Goal: Task Accomplishment & Management: Complete application form

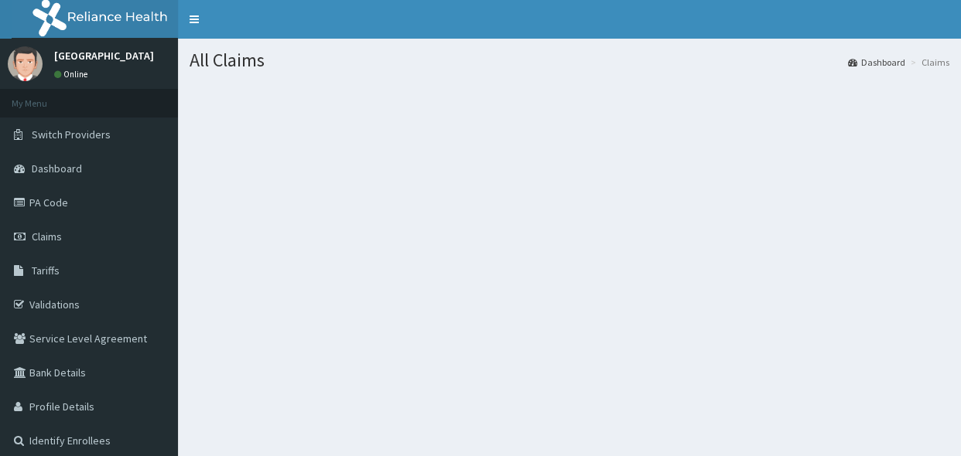
click at [56, 228] on link "Claims" at bounding box center [89, 237] width 178 height 34
click at [55, 228] on link "Claims" at bounding box center [89, 237] width 178 height 34
click at [620, 285] on div "All Claims Dashboard Claims" at bounding box center [569, 267] width 783 height 456
click at [34, 226] on link "Claims" at bounding box center [89, 237] width 178 height 34
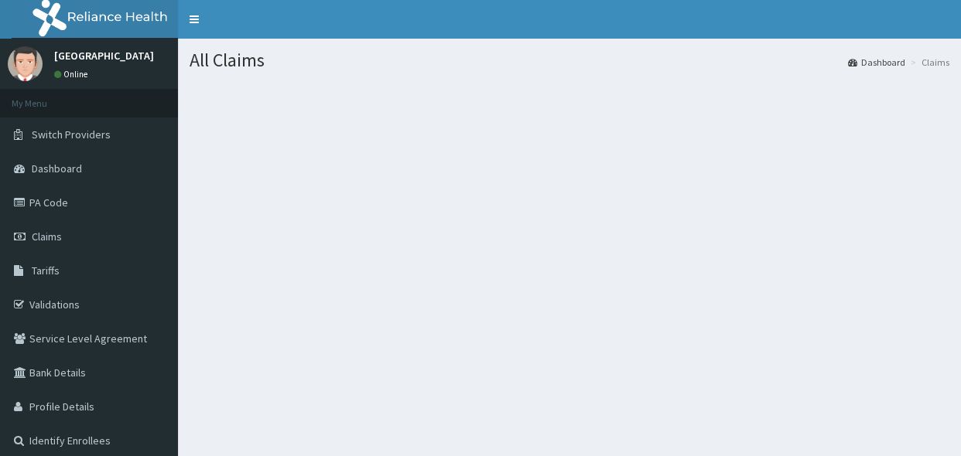
click at [213, 22] on nav "Toggle navigation" at bounding box center [569, 19] width 783 height 39
click at [189, 15] on link "Toggle navigation" at bounding box center [194, 19] width 32 height 39
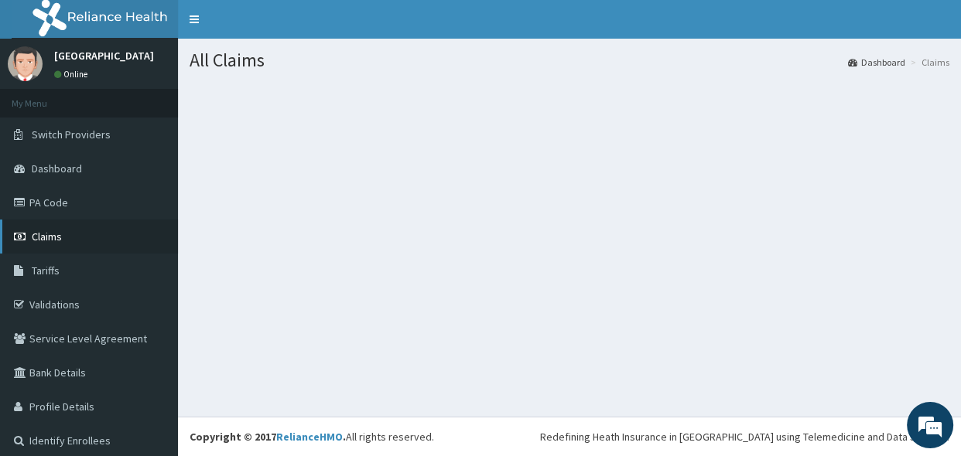
click at [55, 237] on span "Claims" at bounding box center [47, 237] width 30 height 14
click at [54, 234] on span "Claims" at bounding box center [47, 237] width 30 height 14
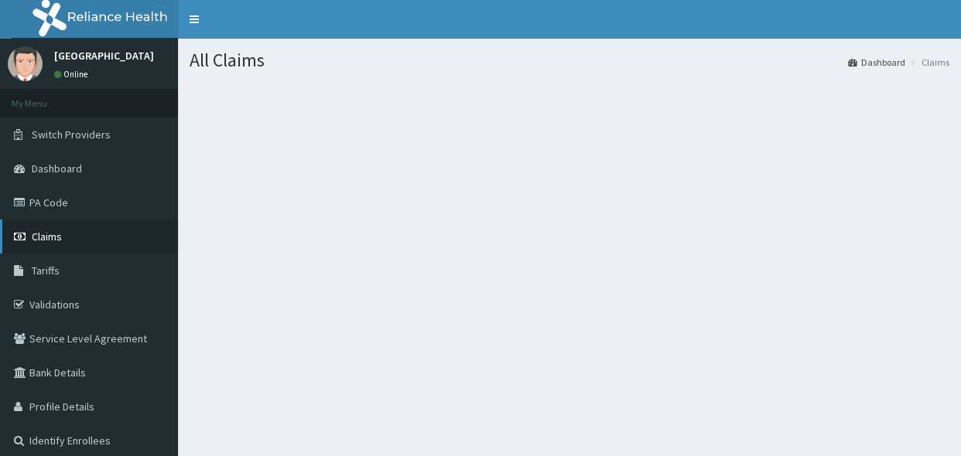
click at [49, 235] on span "Claims" at bounding box center [47, 237] width 30 height 14
click at [49, 234] on span "Claims" at bounding box center [47, 237] width 30 height 14
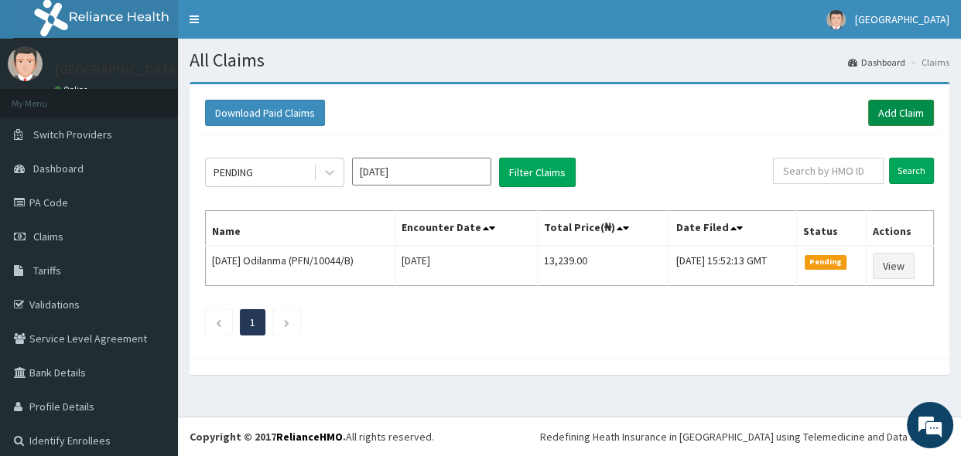
click at [886, 116] on link "Add Claim" at bounding box center [901, 113] width 66 height 26
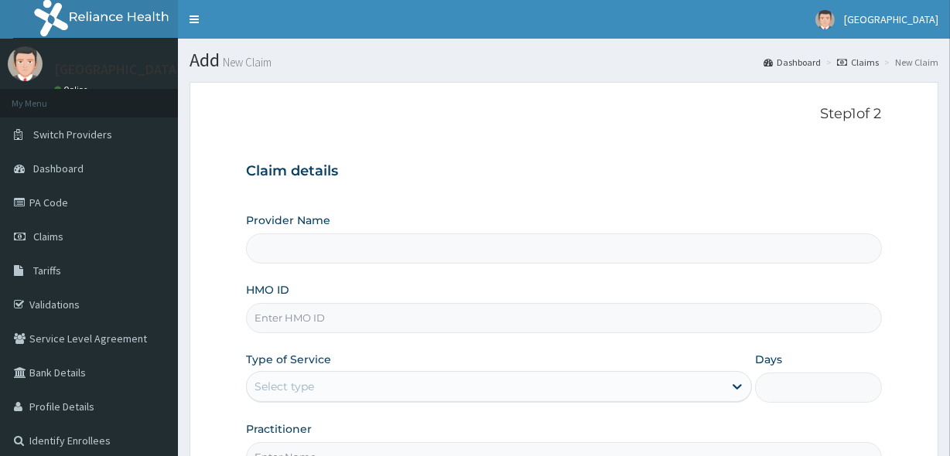
click at [282, 314] on input "HMO ID" at bounding box center [563, 318] width 635 height 30
type input "Veta Hospitals Ltd"
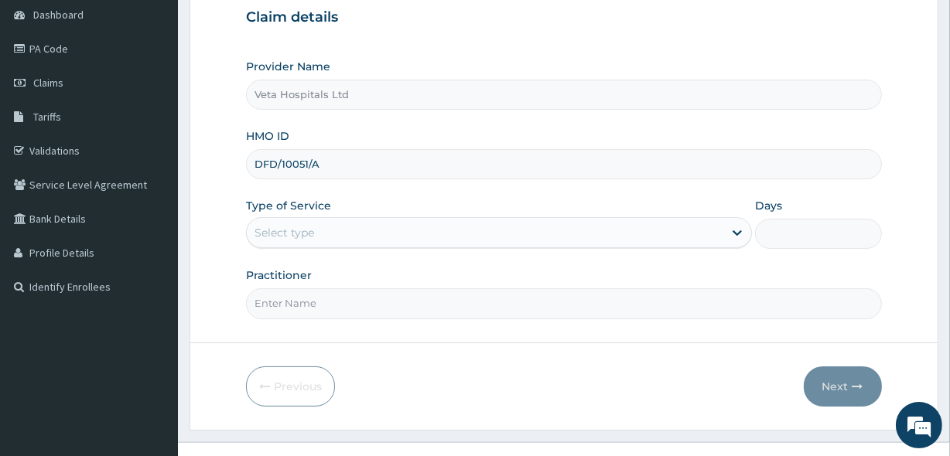
scroll to position [178, 0]
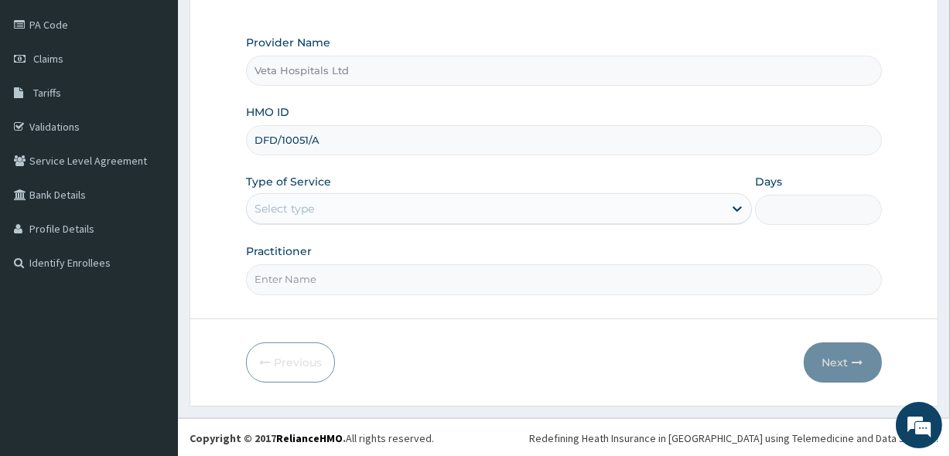
type input "DFD/10051/A"
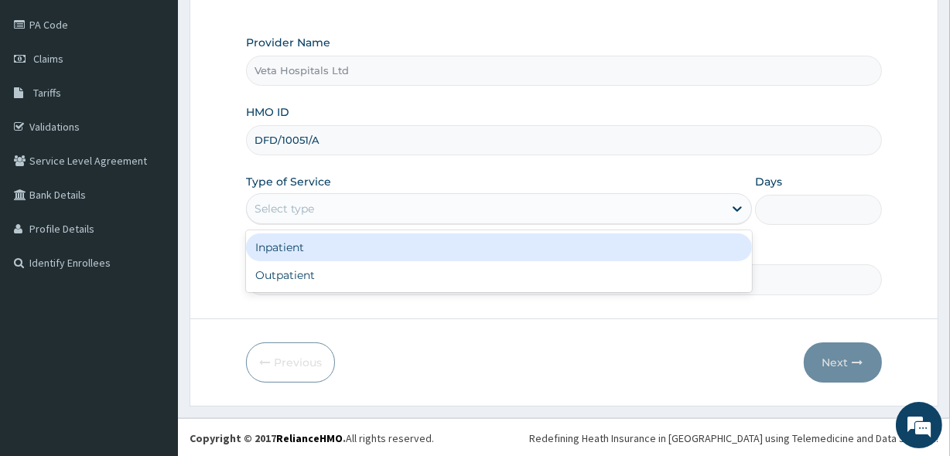
click at [364, 204] on div "Select type" at bounding box center [485, 208] width 476 height 25
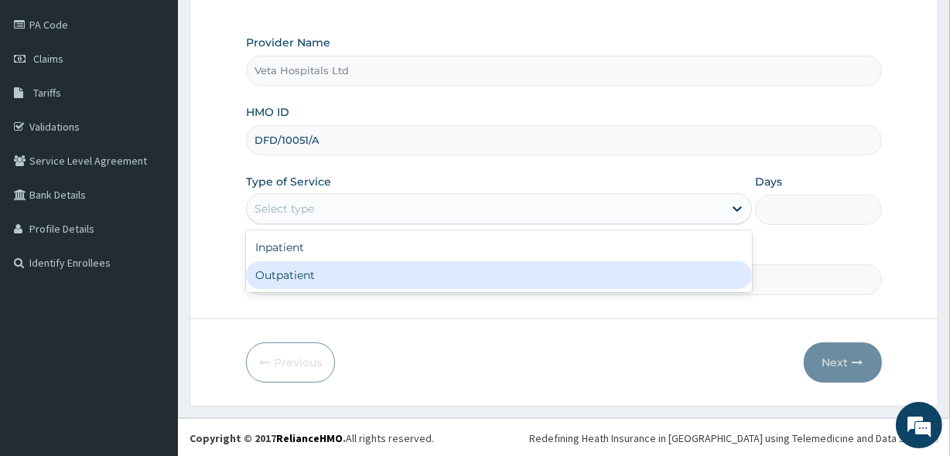
click at [351, 270] on div "Outpatient" at bounding box center [499, 275] width 506 height 28
type input "1"
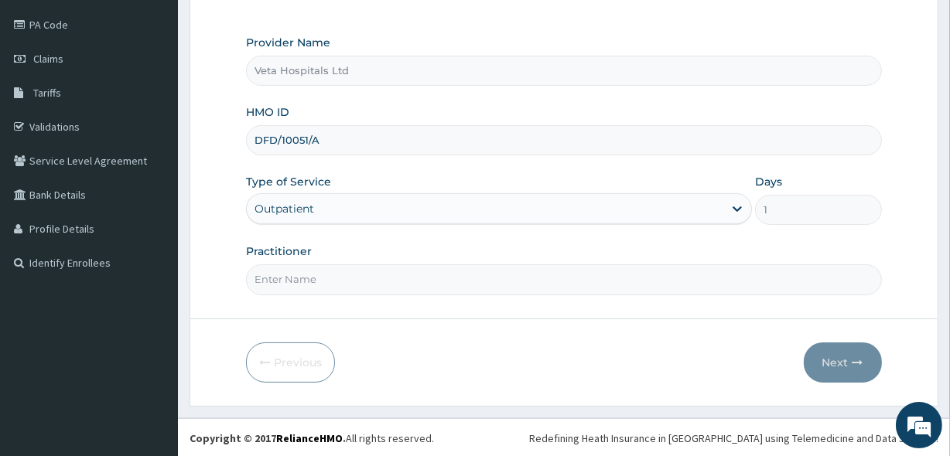
click at [346, 275] on input "Practitioner" at bounding box center [563, 280] width 635 height 30
type input "DR .SAMUEL"
click at [845, 367] on button "Next" at bounding box center [843, 363] width 78 height 40
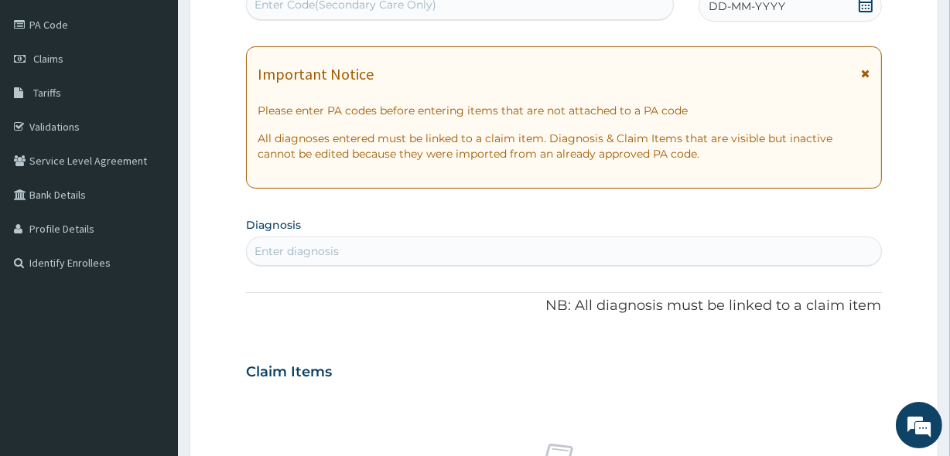
click at [861, 0] on icon at bounding box center [865, 4] width 15 height 15
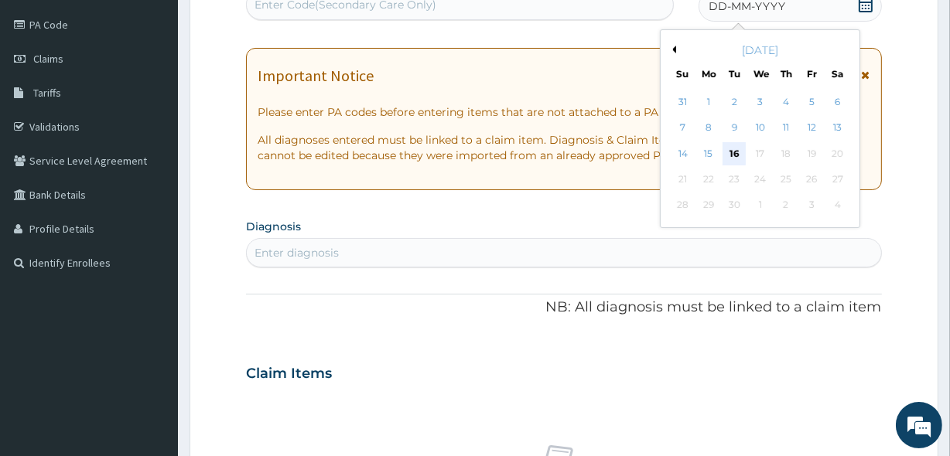
click at [731, 148] on div "16" at bounding box center [733, 153] width 23 height 23
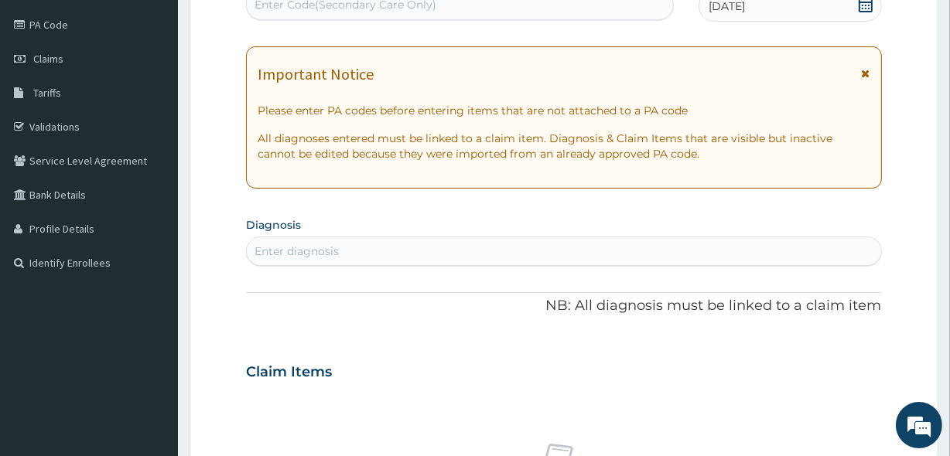
click at [294, 245] on div "Enter diagnosis" at bounding box center [296, 251] width 84 height 15
type input "P"
type input "MALAR"
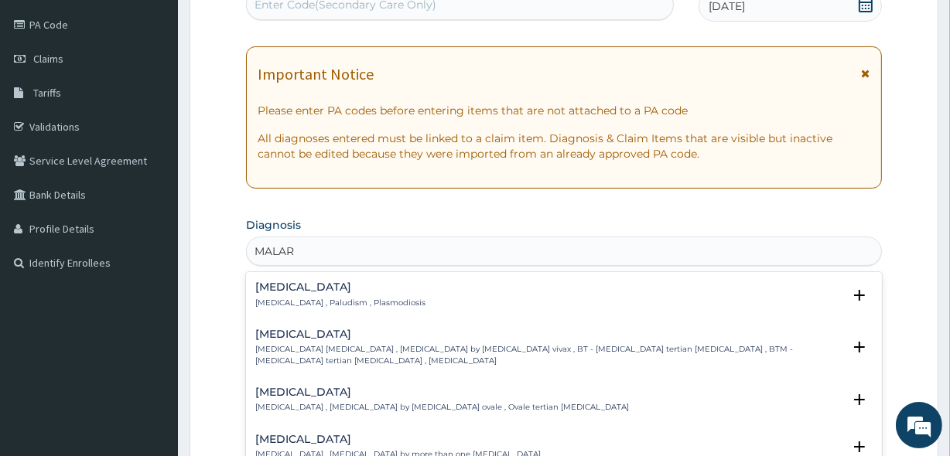
click at [274, 292] on h4 "Malaria" at bounding box center [340, 288] width 170 height 12
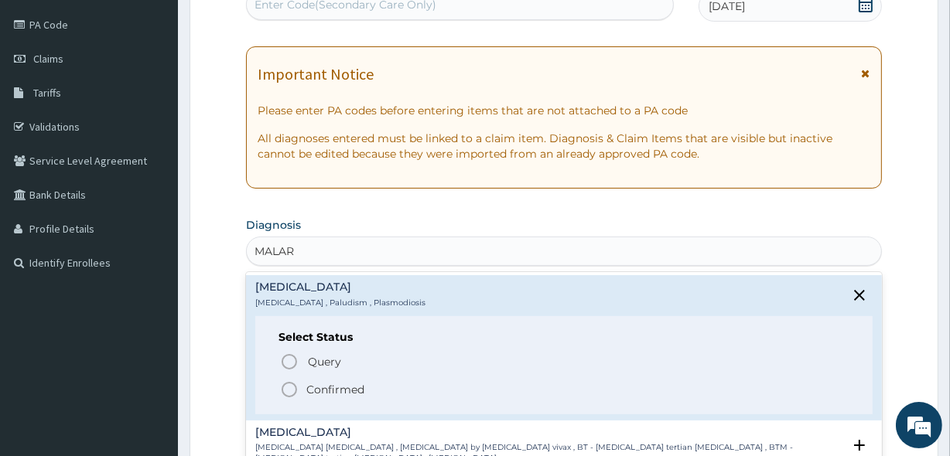
click at [286, 387] on icon "status option filled" at bounding box center [289, 390] width 19 height 19
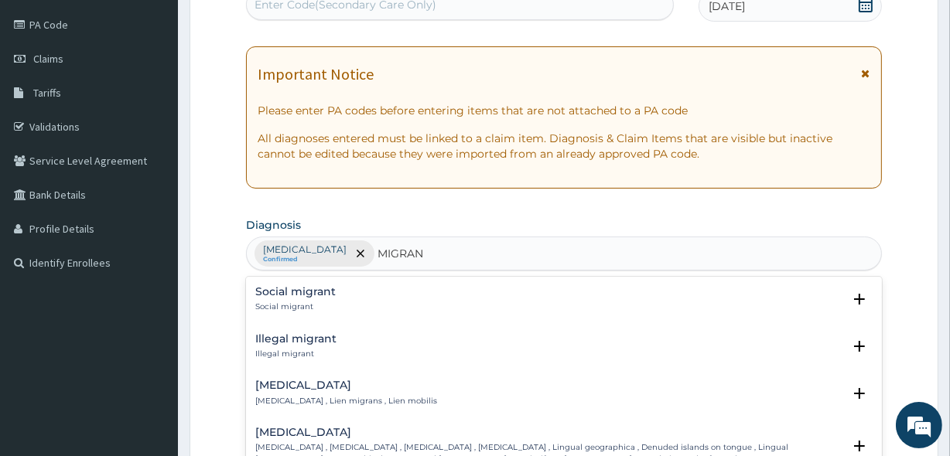
type input "MIGRA"
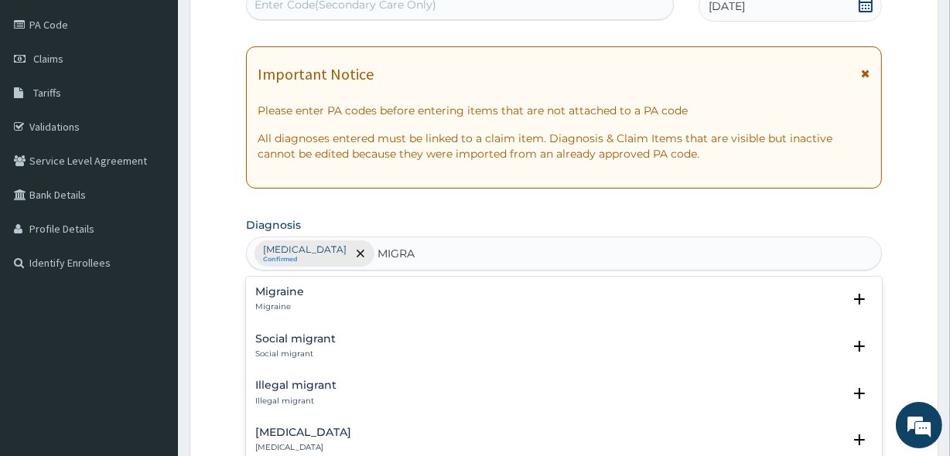
click at [287, 292] on h4 "Migraine" at bounding box center [279, 292] width 49 height 12
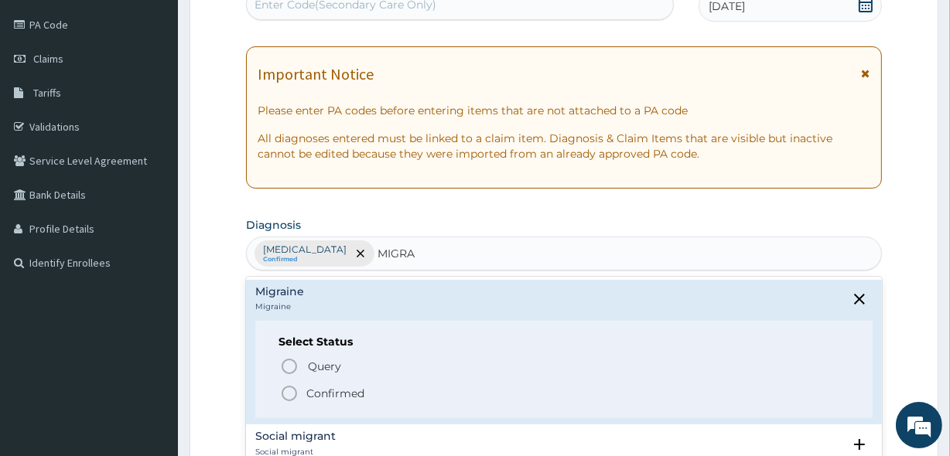
click at [287, 394] on icon "status option filled" at bounding box center [289, 393] width 19 height 19
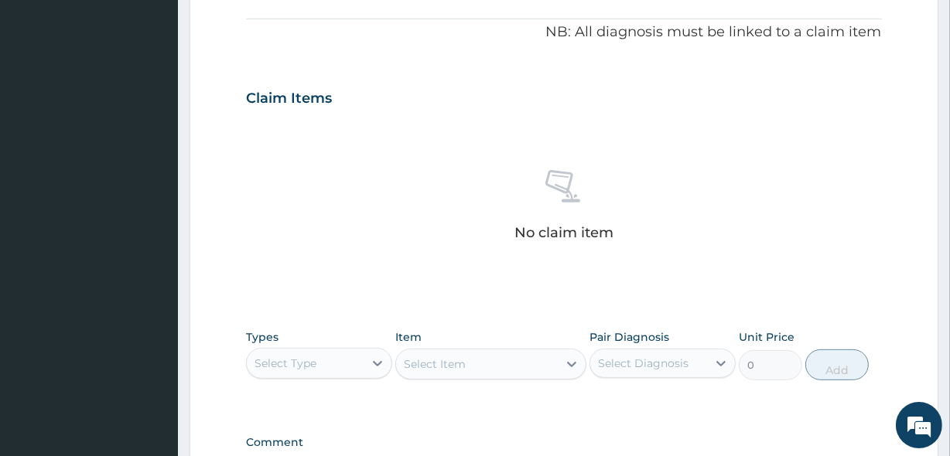
scroll to position [657, 0]
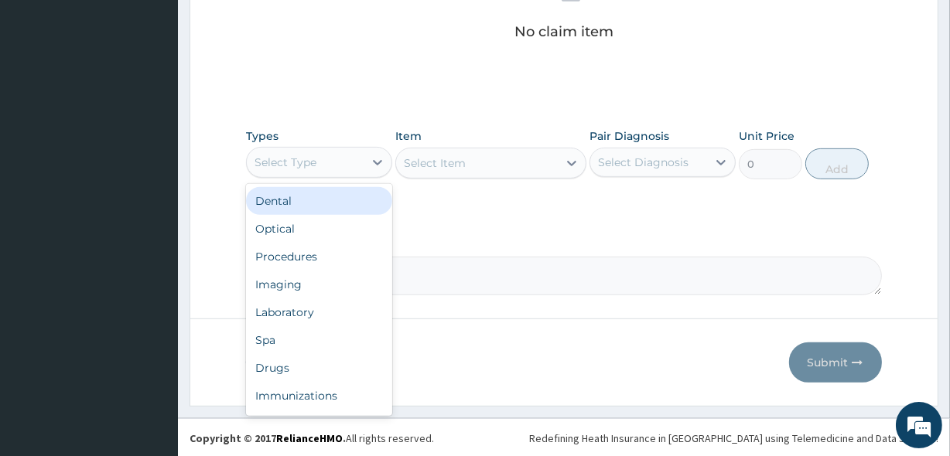
click at [309, 157] on div "Select Type" at bounding box center [285, 162] width 62 height 15
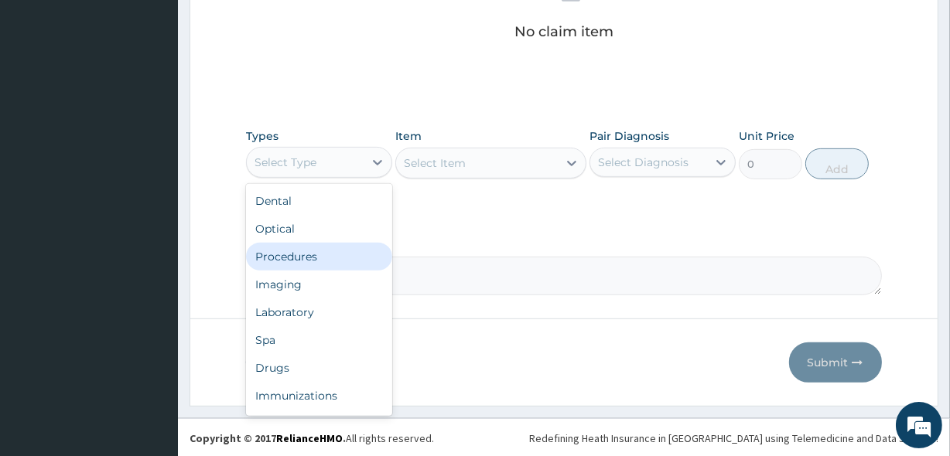
click at [305, 255] on div "Procedures" at bounding box center [319, 257] width 146 height 28
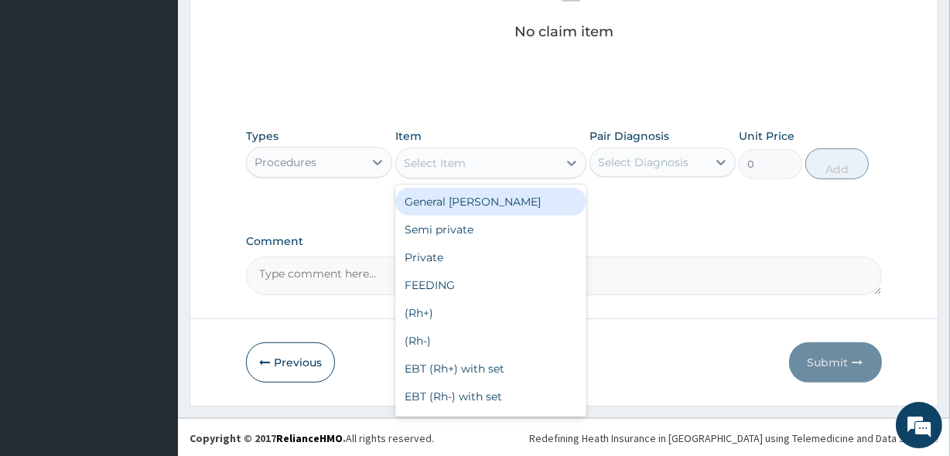
click at [466, 155] on div "Select Item" at bounding box center [476, 163] width 161 height 25
type input "C"
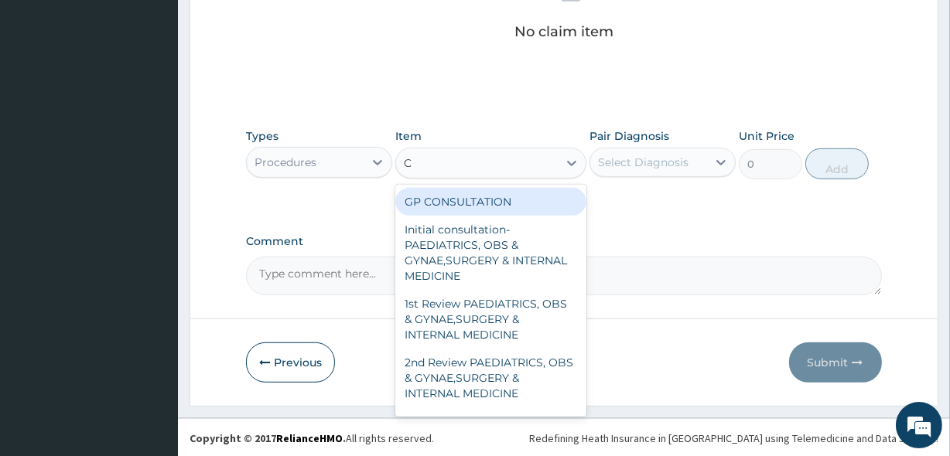
drag, startPoint x: 472, startPoint y: 185, endPoint x: 472, endPoint y: 198, distance: 13.1
click at [472, 189] on div "GP CONSULTATION Initial consultation-PAEDIATRICS, OBS & GYNAE,SURGERY & INTERNA…" at bounding box center [490, 301] width 190 height 232
click at [472, 200] on div "GP CONSULTATION" at bounding box center [490, 202] width 190 height 28
type input "2000"
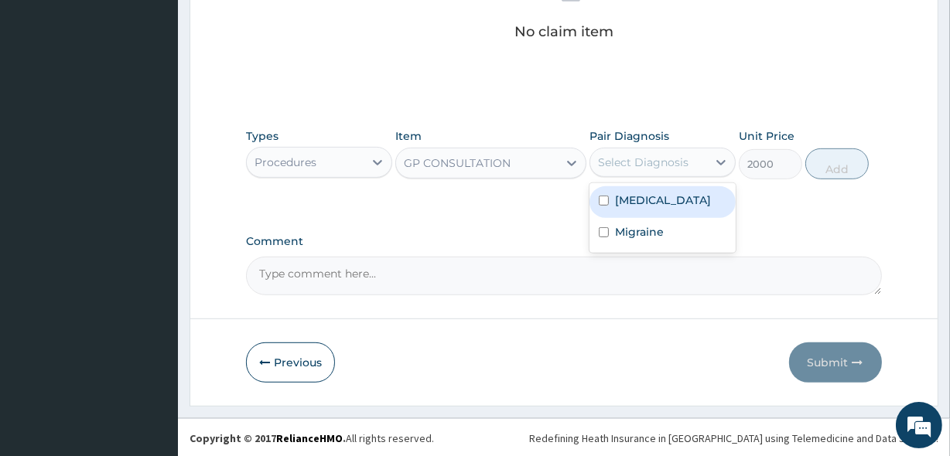
click at [647, 155] on div "Select Diagnosis" at bounding box center [643, 162] width 90 height 15
click at [640, 201] on label "Malaria" at bounding box center [663, 200] width 96 height 15
checkbox input "true"
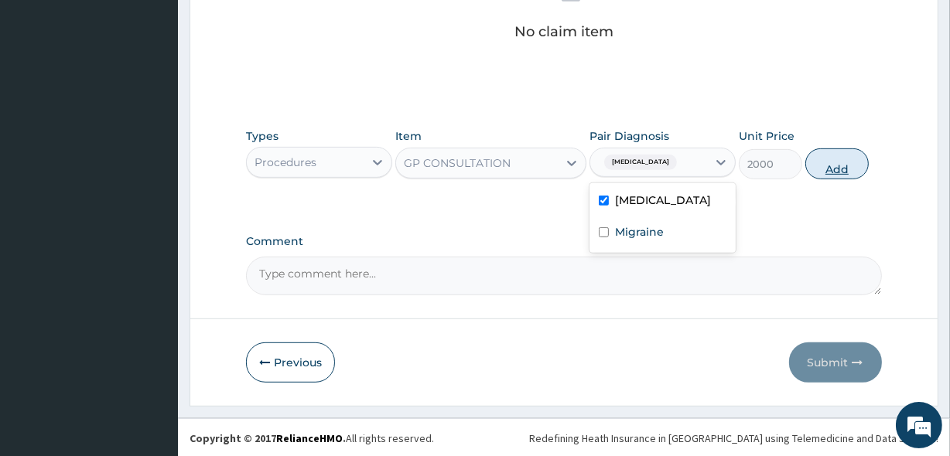
click at [834, 155] on button "Add" at bounding box center [836, 163] width 63 height 31
type input "0"
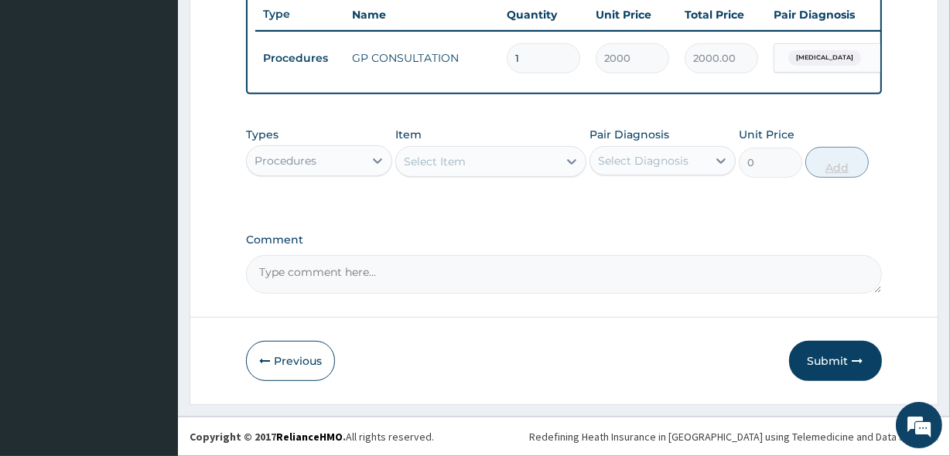
scroll to position [595, 0]
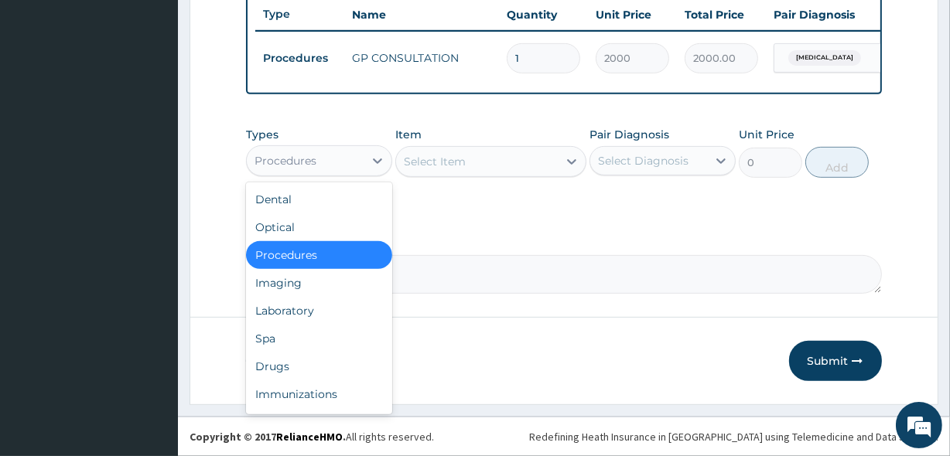
click at [284, 151] on div "Procedures" at bounding box center [305, 160] width 117 height 25
click at [295, 370] on div "Drugs" at bounding box center [319, 367] width 146 height 28
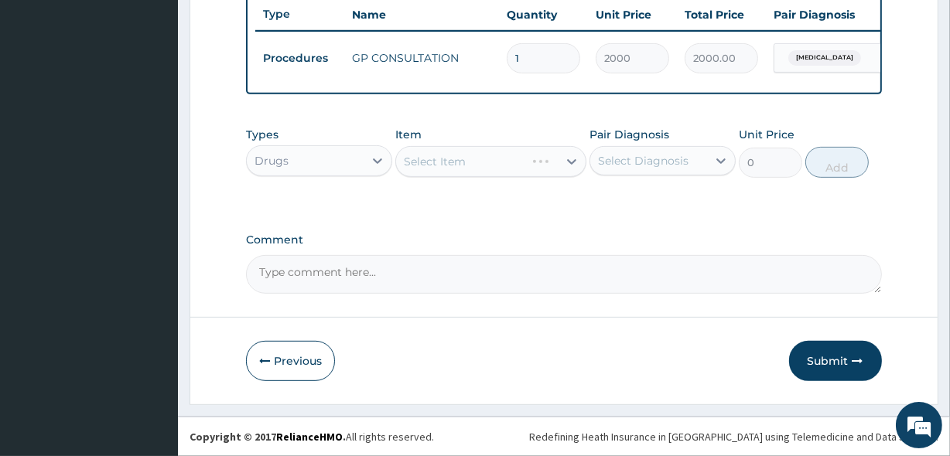
click at [441, 159] on div "Select Item" at bounding box center [490, 161] width 190 height 31
click at [441, 159] on div "Select Item" at bounding box center [435, 161] width 62 height 15
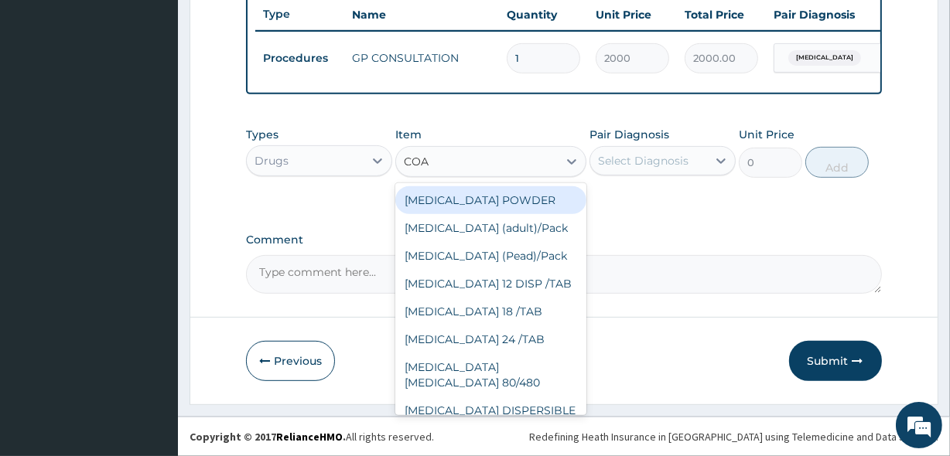
type input "COAR"
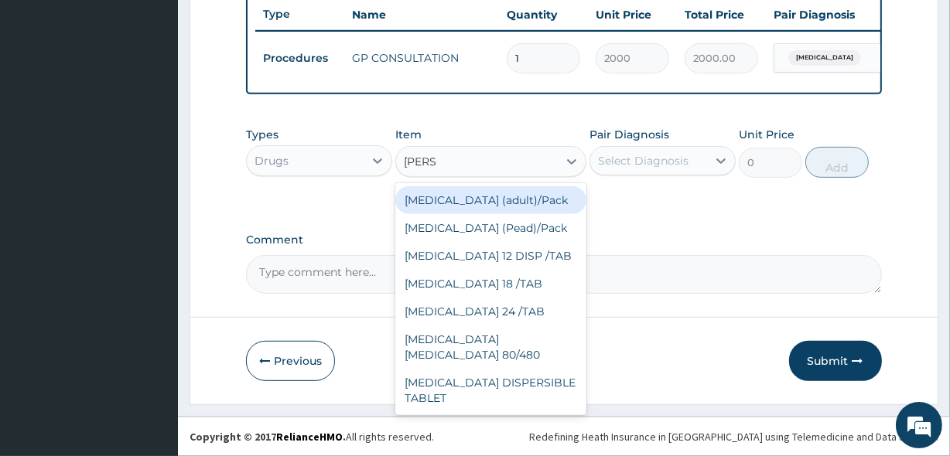
click at [465, 205] on div "Coartem (adult)/Pack" at bounding box center [490, 200] width 190 height 28
type input "2437.5"
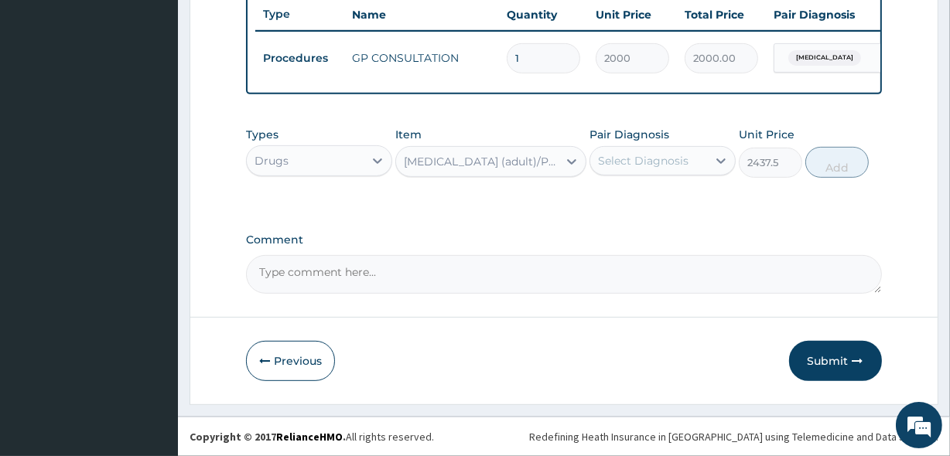
click at [657, 162] on div "Select Diagnosis" at bounding box center [643, 160] width 90 height 15
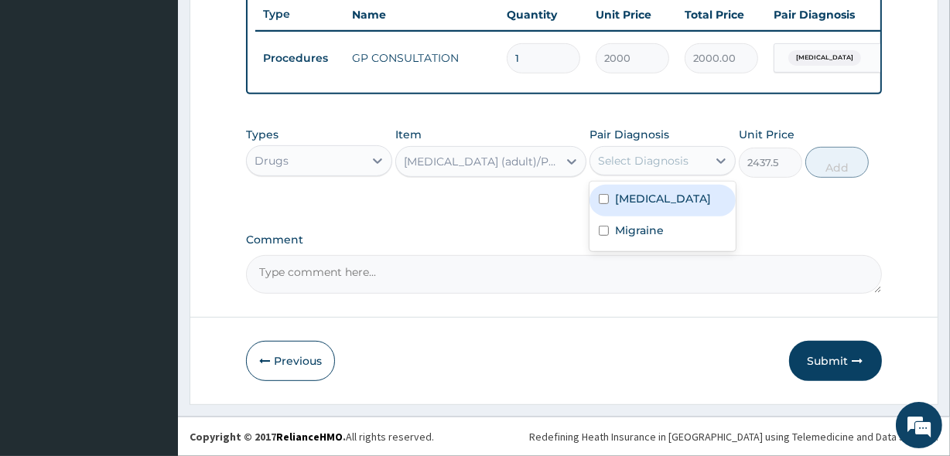
click at [637, 203] on label "Malaria" at bounding box center [663, 198] width 96 height 15
checkbox input "true"
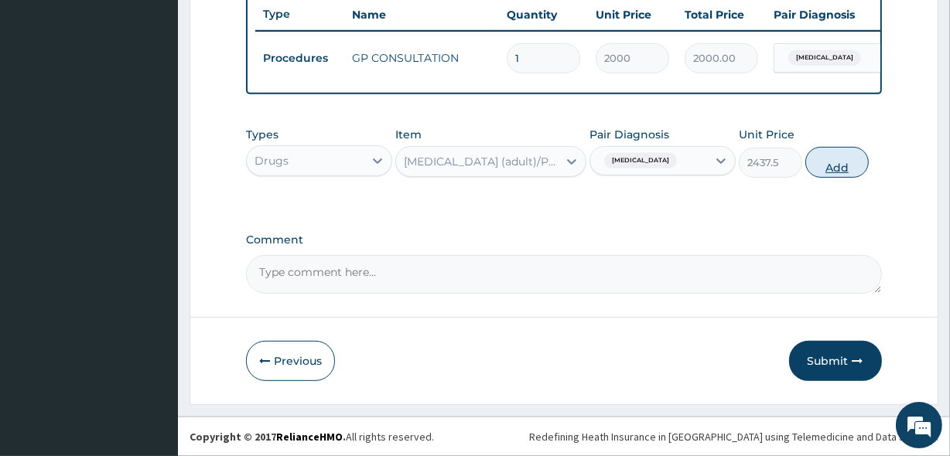
click at [817, 162] on button "Add" at bounding box center [836, 162] width 63 height 31
type input "0"
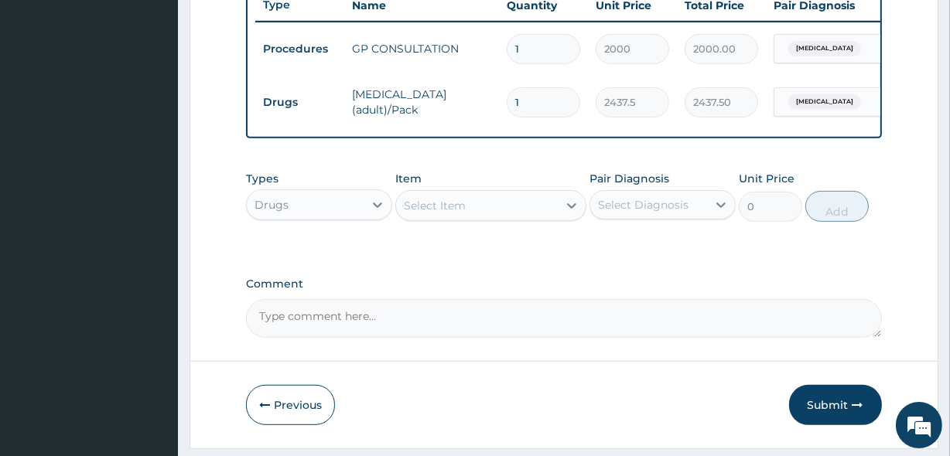
click at [422, 213] on div "Select Item" at bounding box center [435, 205] width 62 height 15
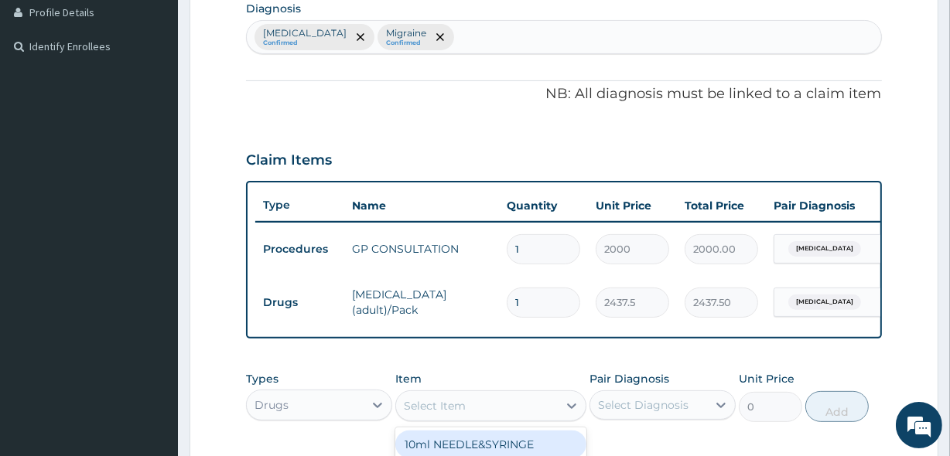
scroll to position [373, 0]
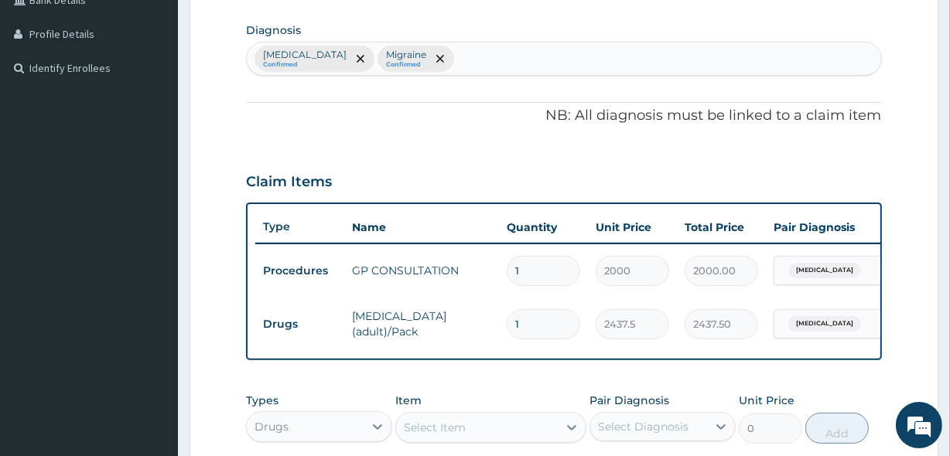
click at [417, 61] on div "Malaria Confirmed Migraine Confirmed" at bounding box center [563, 59] width 633 height 32
type input "MYALG"
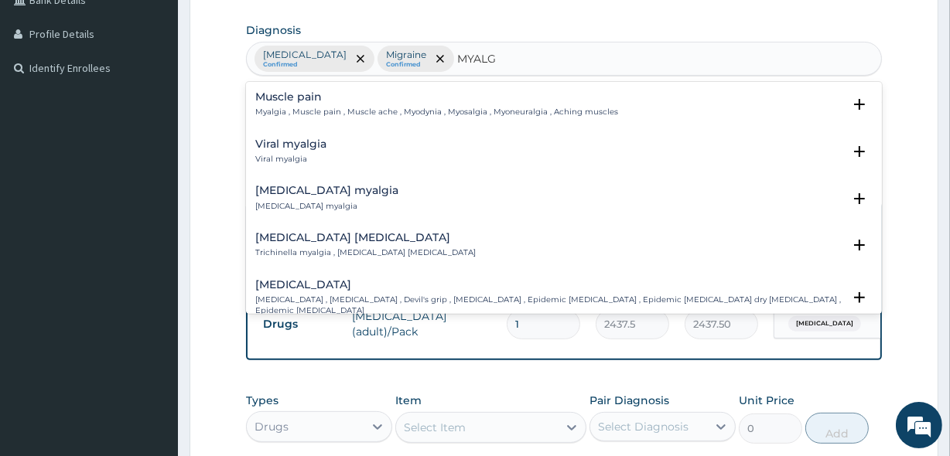
click at [323, 95] on h4 "Muscle pain" at bounding box center [436, 97] width 363 height 12
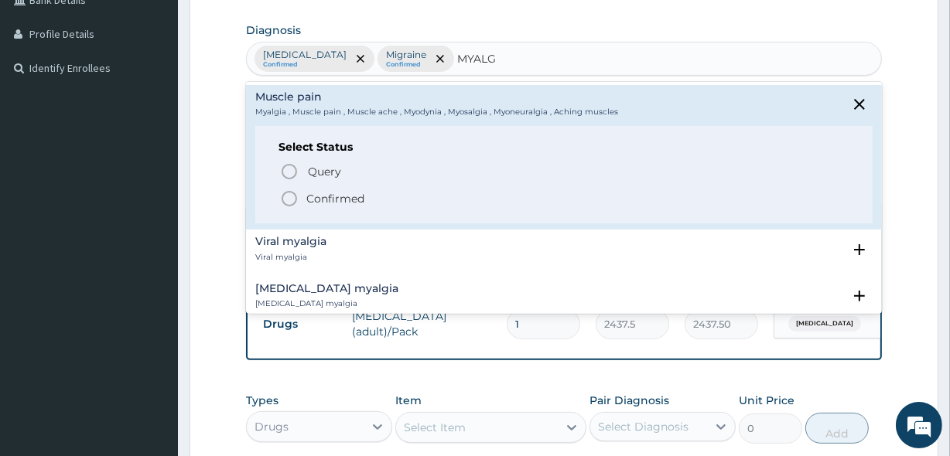
click at [286, 189] on icon "status option filled" at bounding box center [289, 198] width 19 height 19
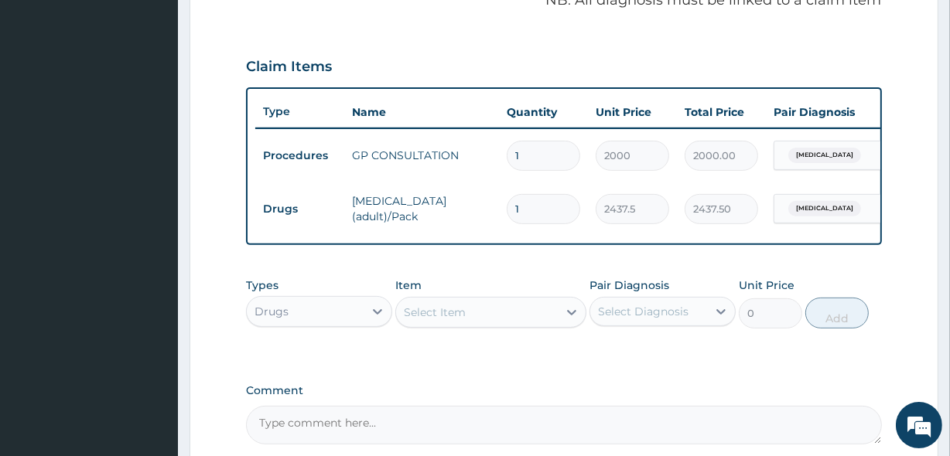
scroll to position [649, 0]
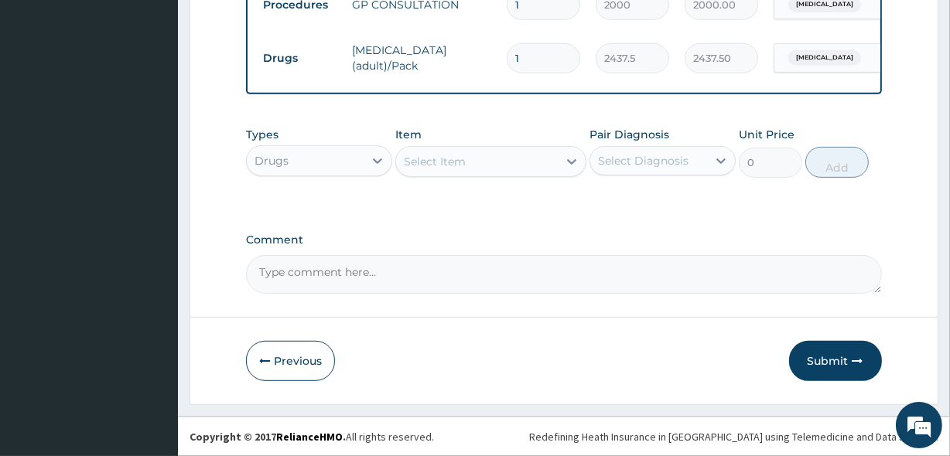
click at [464, 169] on div "Select Item" at bounding box center [435, 161] width 62 height 15
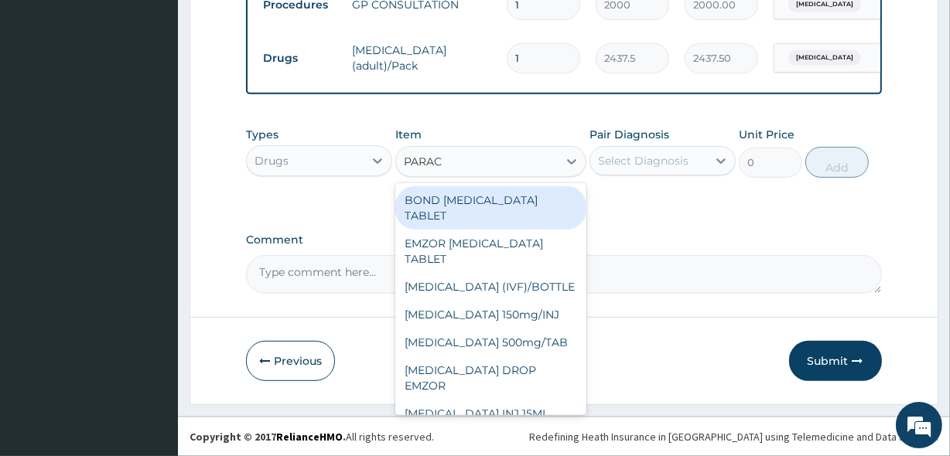
type input "PARACE"
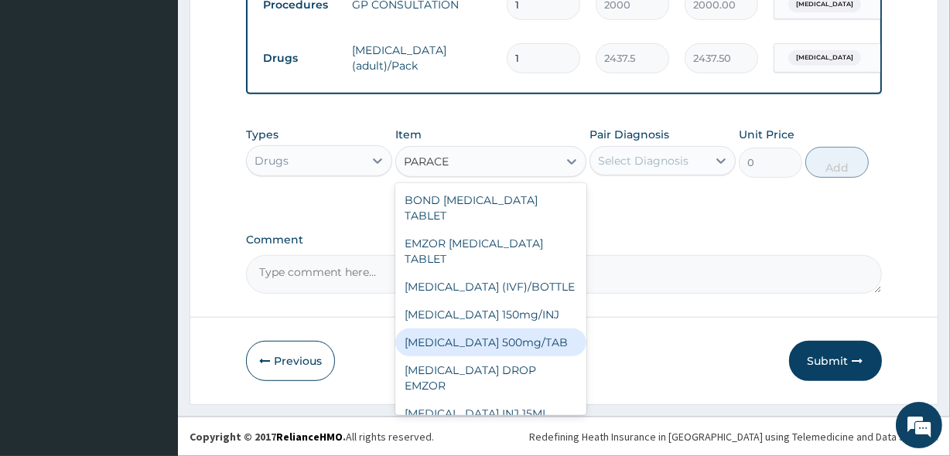
click at [512, 333] on div "PARACETAMOL 500mg/TAB" at bounding box center [490, 343] width 190 height 28
type input "18.5"
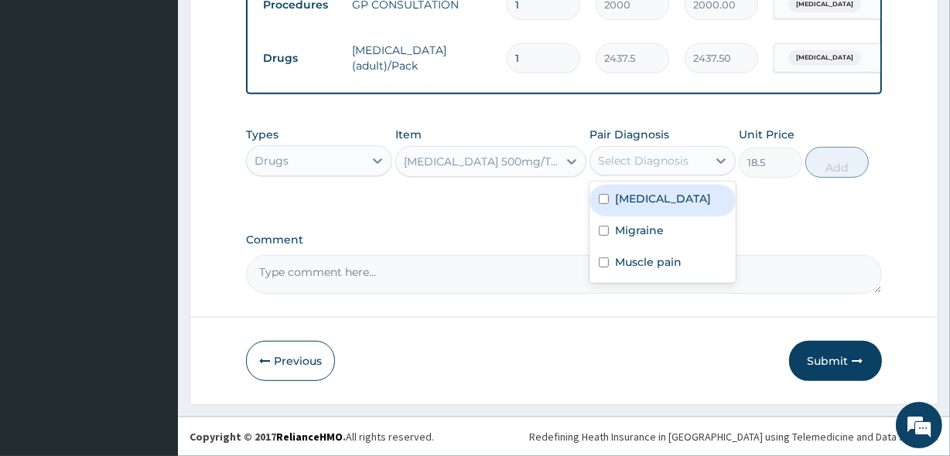
click at [634, 166] on div "Select Diagnosis" at bounding box center [643, 160] width 90 height 15
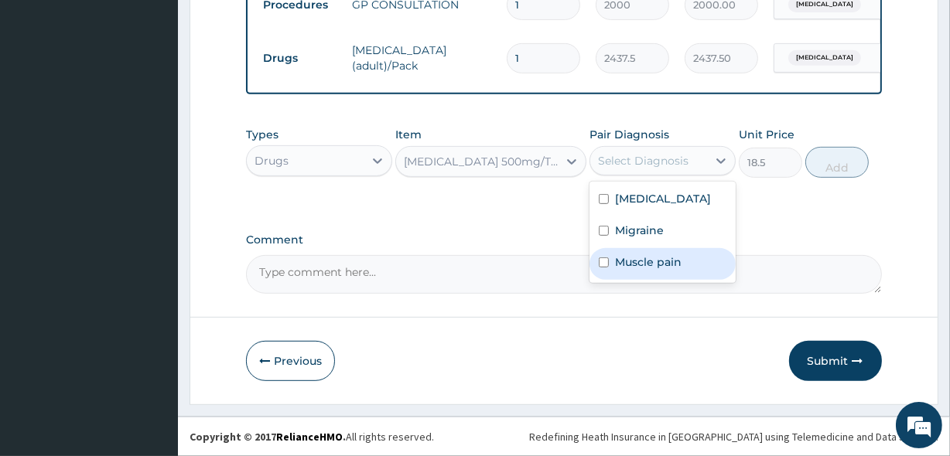
click at [632, 251] on div "Muscle pain" at bounding box center [662, 264] width 146 height 32
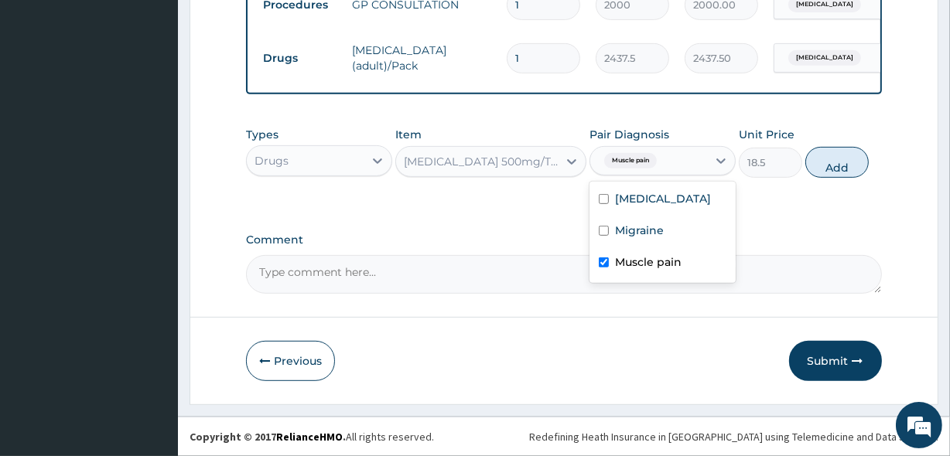
click at [601, 269] on div "Muscle pain" at bounding box center [662, 264] width 146 height 32
checkbox input "false"
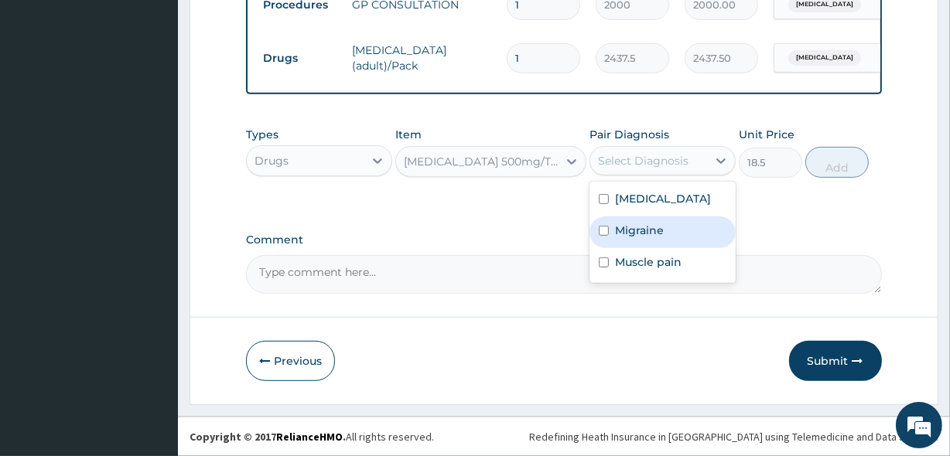
click at [605, 227] on input "checkbox" at bounding box center [604, 231] width 10 height 10
checkbox input "true"
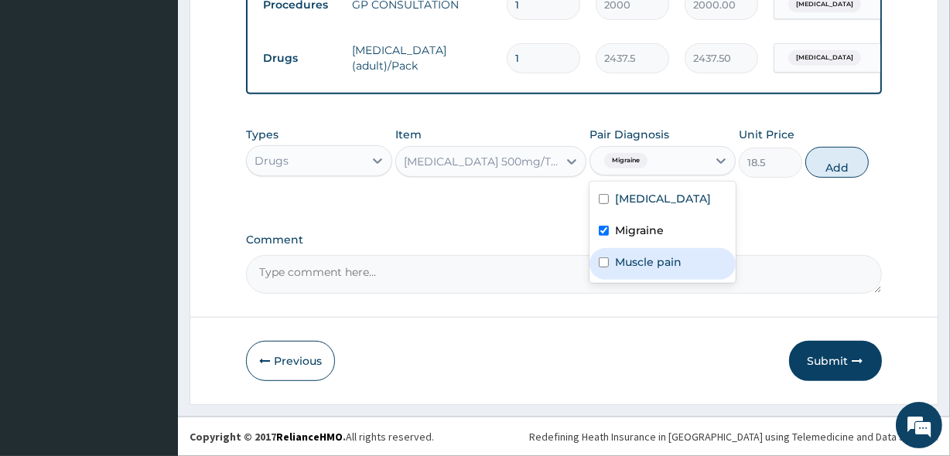
click at [602, 262] on input "checkbox" at bounding box center [604, 263] width 10 height 10
checkbox input "true"
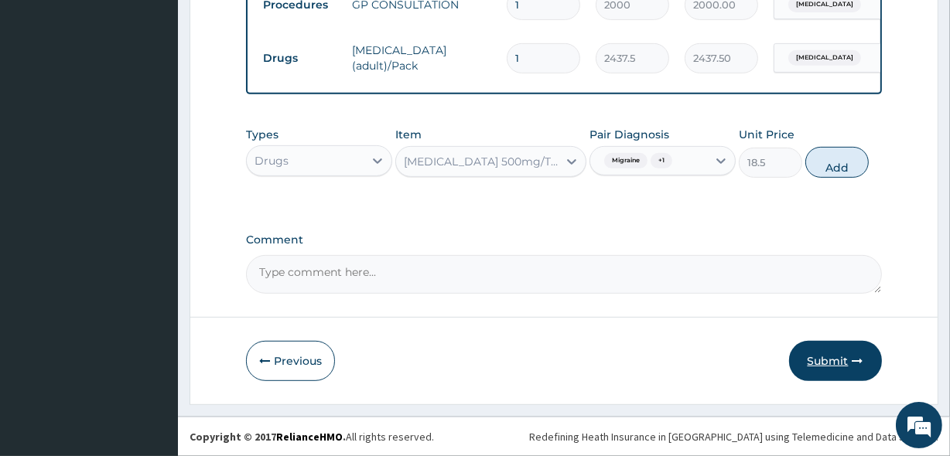
click at [843, 361] on button "Submit" at bounding box center [835, 361] width 93 height 40
click at [829, 159] on button "Add" at bounding box center [836, 162] width 63 height 31
type input "0"
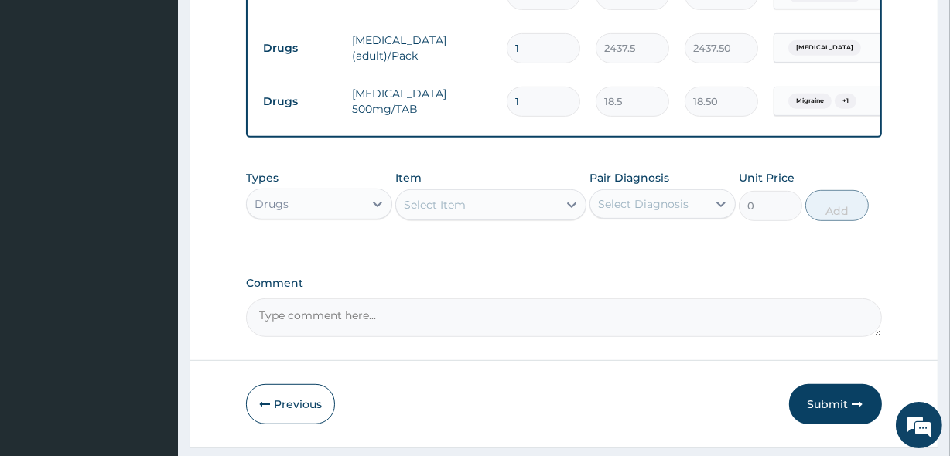
type input "12"
type input "222.00"
type input "12"
click at [831, 398] on button "Submit" at bounding box center [835, 404] width 93 height 40
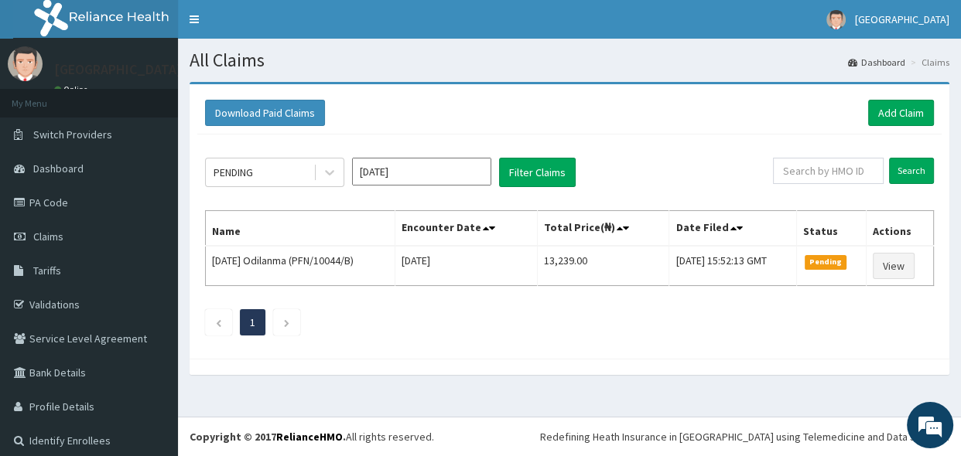
click at [505, 60] on h1 "All Claims" at bounding box center [568, 60] width 759 height 20
